Goal: Find specific page/section: Find specific page/section

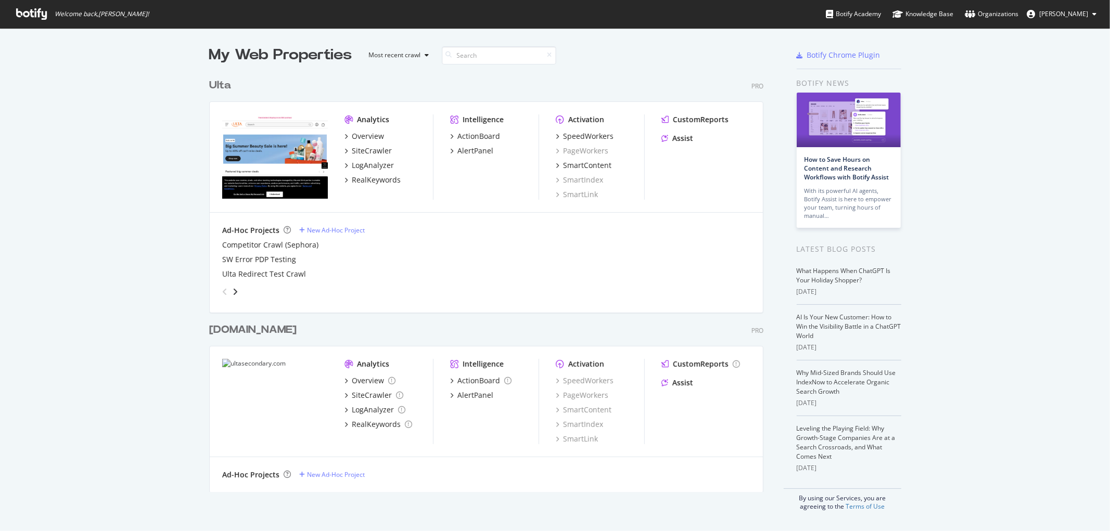
scroll to position [522, 1092]
click at [583, 133] on div "SpeedWorkers" at bounding box center [588, 136] width 50 height 10
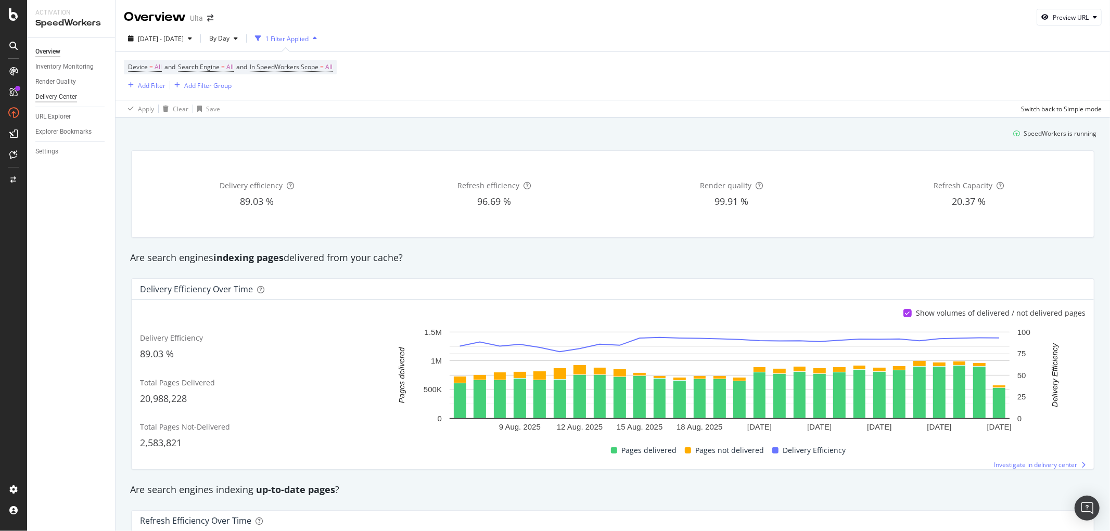
click at [54, 94] on div "Delivery Center" at bounding box center [56, 97] width 42 height 11
